Goal: Task Accomplishment & Management: Manage account settings

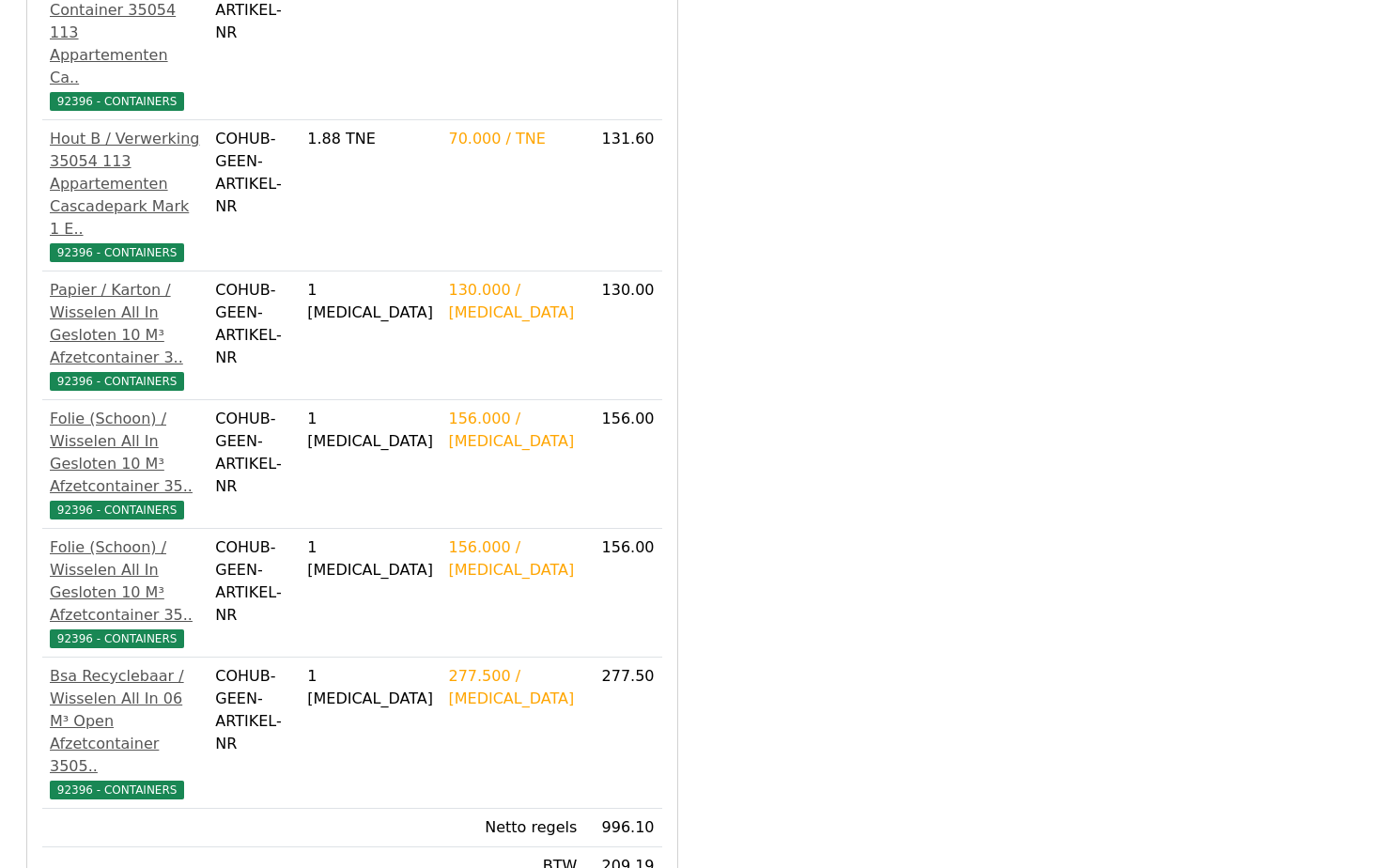
scroll to position [525, 0]
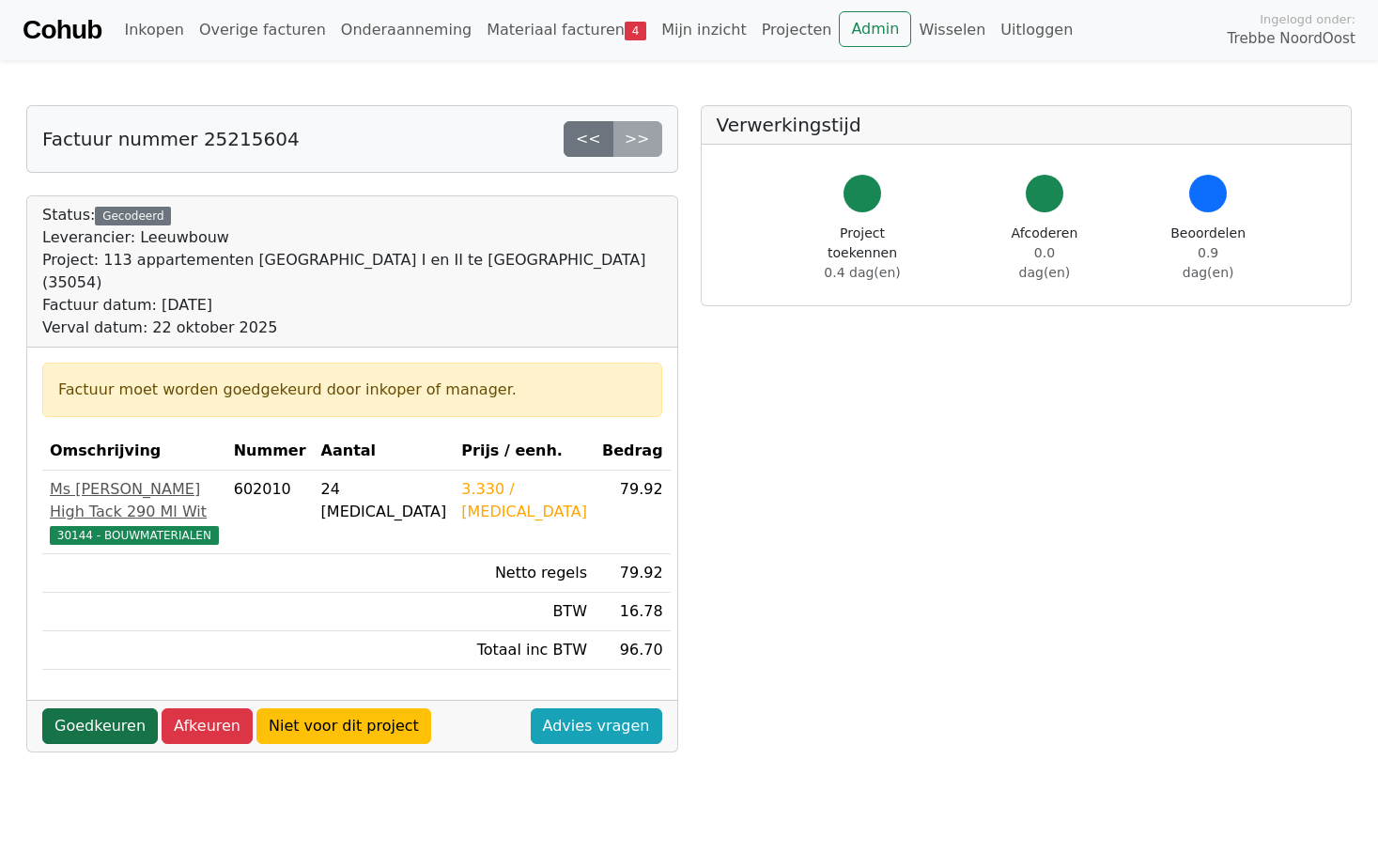
click at [115, 709] on link "Goedkeuren" at bounding box center [100, 727] width 115 height 36
click at [73, 709] on link "Goedkeuren" at bounding box center [100, 727] width 115 height 36
